Goal: Task Accomplishment & Management: Use online tool/utility

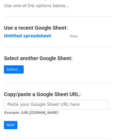
scroll to position [26, 0]
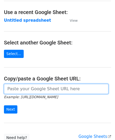
drag, startPoint x: 35, startPoint y: 89, endPoint x: 32, endPoint y: 78, distance: 11.3
click at [35, 89] on input "url" at bounding box center [56, 89] width 105 height 10
paste input "https://docs.google.com/spreadsheets/d/12T1Fnp6GqfHsLnATC6yy_rCxo8jBeERroaMNZ0s…"
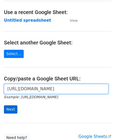
type input "https://docs.google.com/spreadsheets/d/12T1Fnp6GqfHsLnATC6yy_rCxo8jBeERroaMNZ0s…"
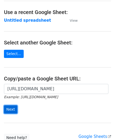
click at [10, 107] on input "Next" at bounding box center [10, 109] width 13 height 8
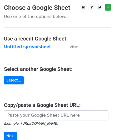
scroll to position [53, 0]
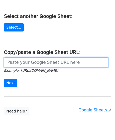
drag, startPoint x: 32, startPoint y: 63, endPoint x: 33, endPoint y: 57, distance: 5.4
click at [32, 63] on input "url" at bounding box center [56, 62] width 105 height 10
paste input "https://docs.google.com/spreadsheets/d/12T1Fnp6GqfHsLnATC6yy_rCxo8jBeERroaMNZ0s…"
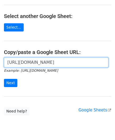
scroll to position [0, 112]
type input "https://docs.google.com/spreadsheets/d/12T1Fnp6GqfHsLnATC6yy_rCxo8jBeERroaMNZ0s…"
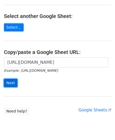
click at [10, 84] on input "Next" at bounding box center [10, 83] width 13 height 8
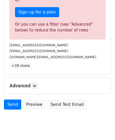
scroll to position [178, 0]
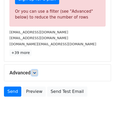
click at [36, 73] on link at bounding box center [35, 73] width 6 height 6
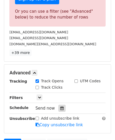
click at [60, 106] on icon at bounding box center [61, 108] width 3 height 4
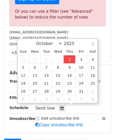
type input "[DATE] 12:00"
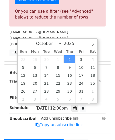
scroll to position [0, 0]
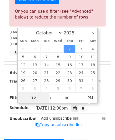
paste input "8"
type input "8"
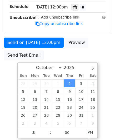
type input "[DATE] 20:00"
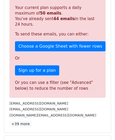
scroll to position [242, 0]
